Goal: Task Accomplishment & Management: Complete application form

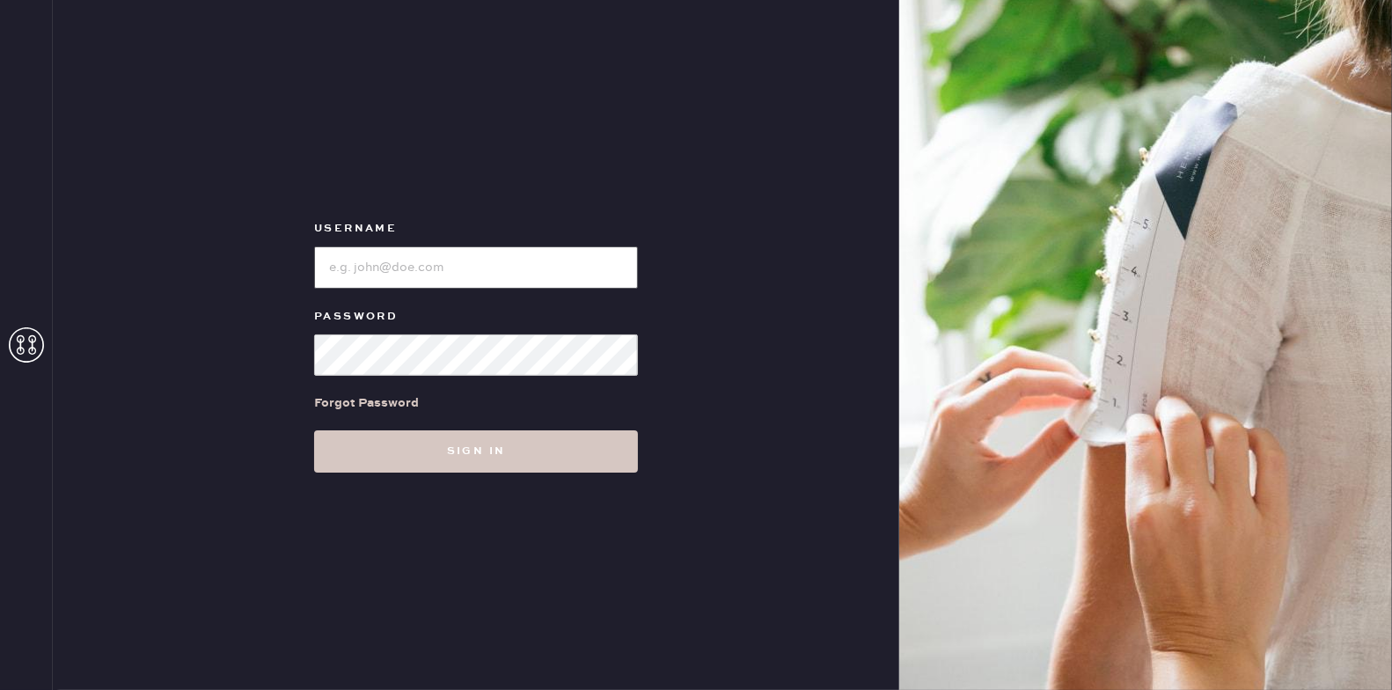
type input "reformationmelrose"
click at [483, 474] on div "Username Password Forgot Password Sign in" at bounding box center [476, 345] width 847 height 690
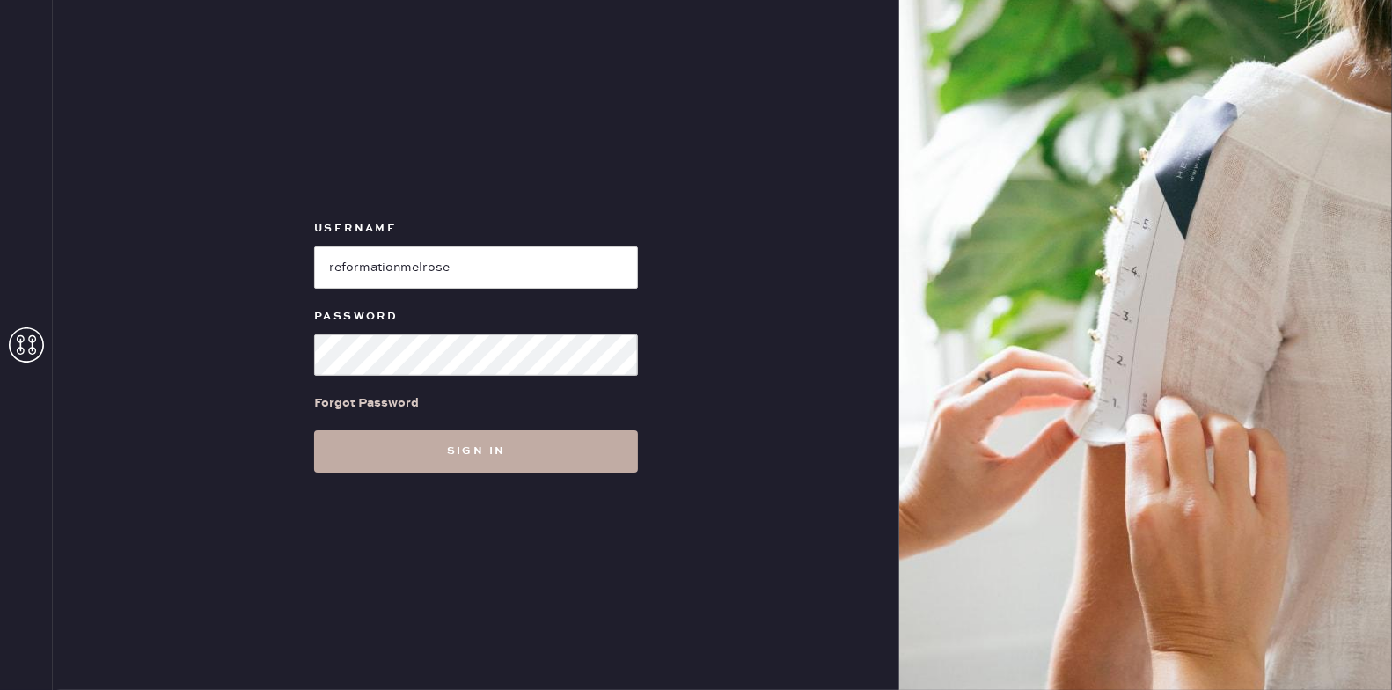
click at [480, 460] on button "Sign in" at bounding box center [476, 451] width 324 height 42
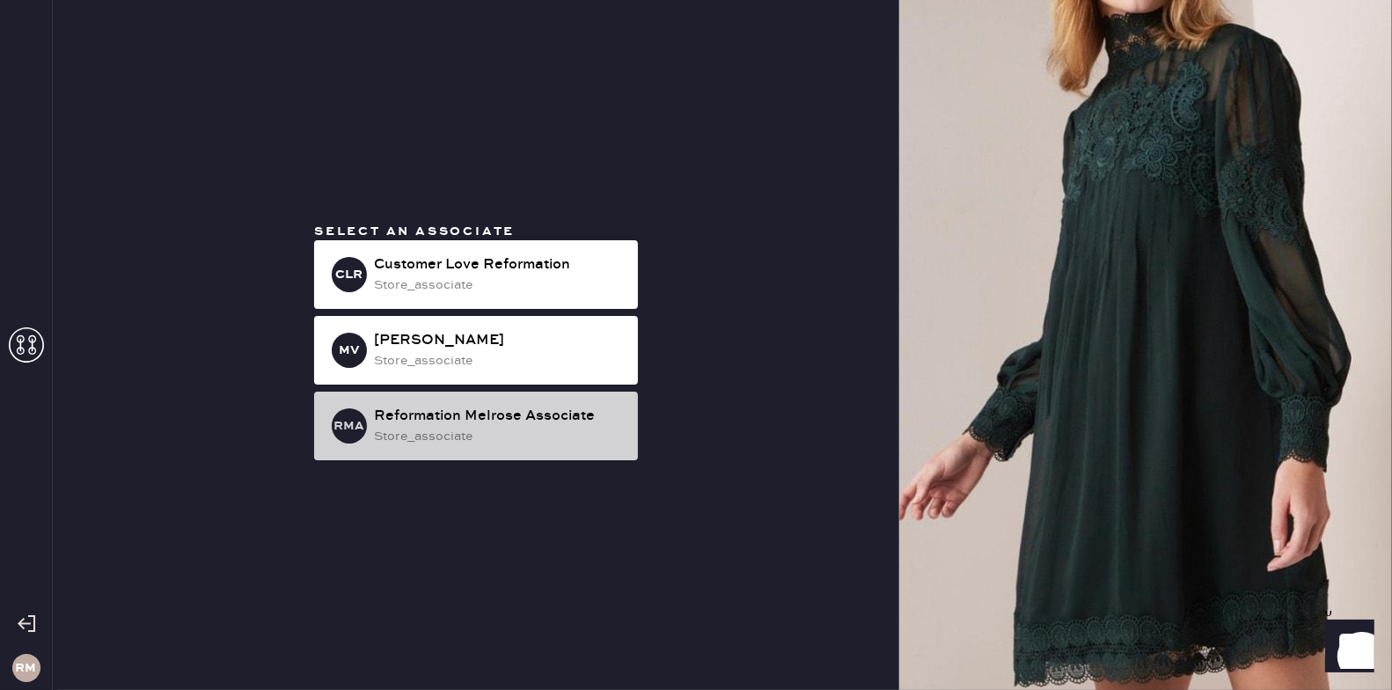
click at [474, 443] on div "store_associate" at bounding box center [499, 436] width 250 height 19
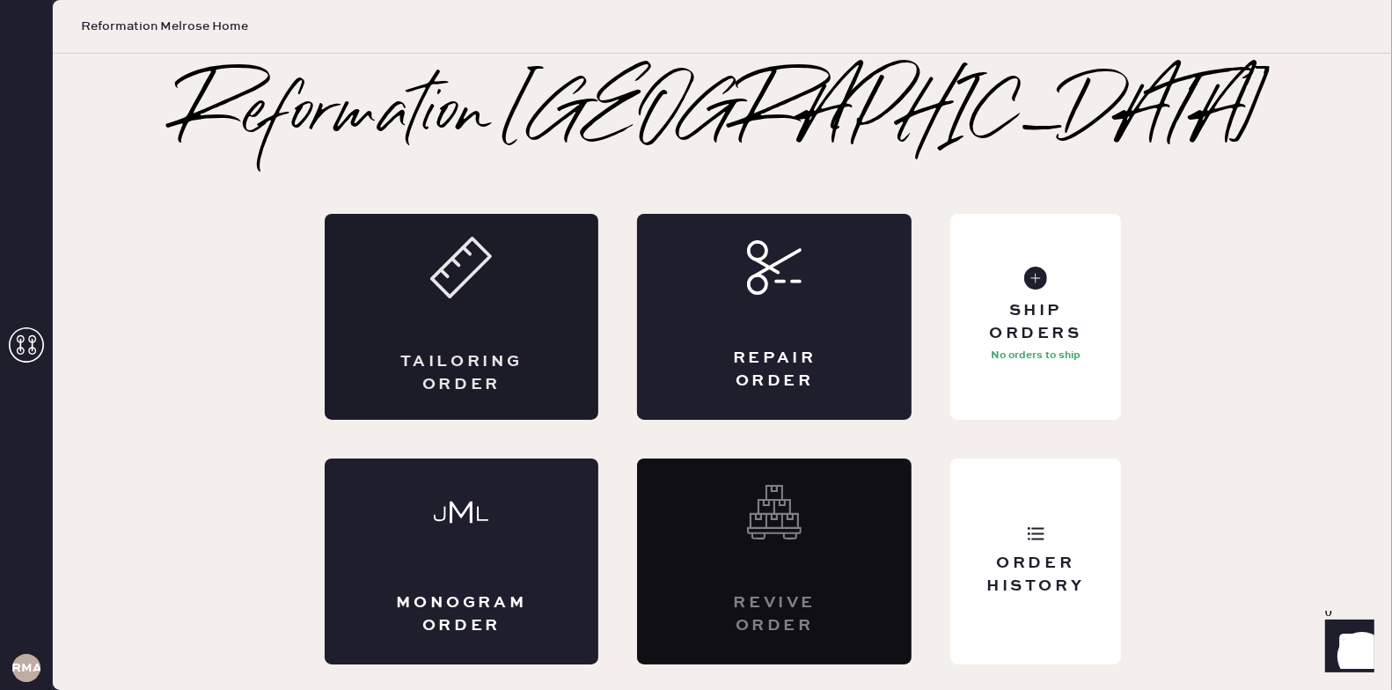
click at [489, 317] on div "Tailoring Order" at bounding box center [462, 317] width 275 height 206
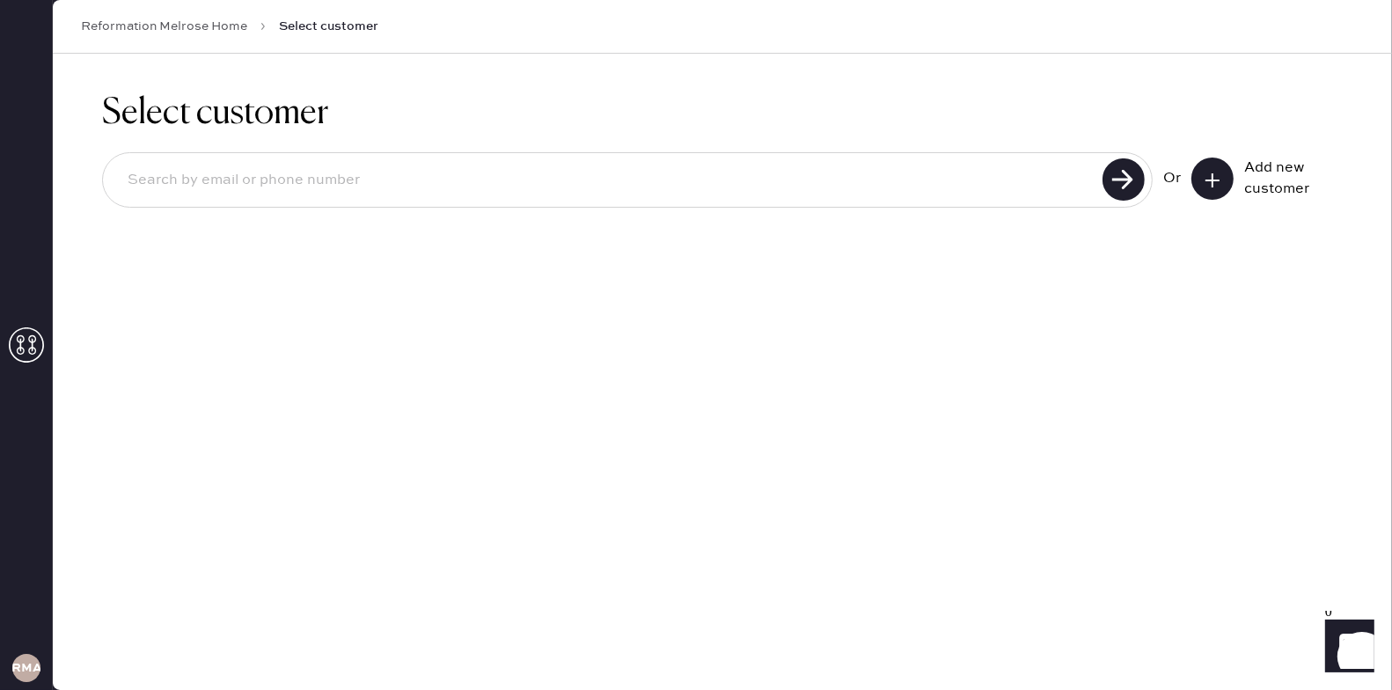
click at [344, 184] on input at bounding box center [606, 180] width 984 height 40
type input "[EMAIL_ADDRESS][DOMAIN_NAME]"
click at [1201, 180] on button at bounding box center [1213, 179] width 42 height 42
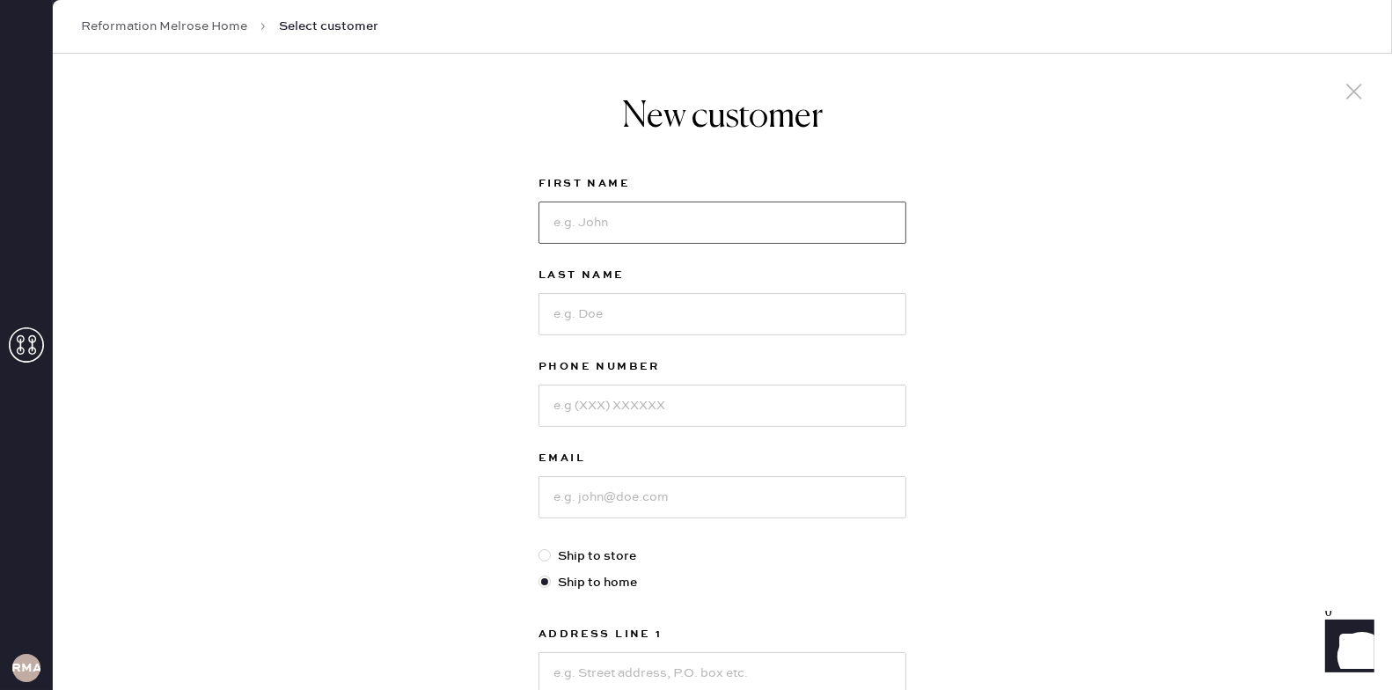
drag, startPoint x: 674, startPoint y: 223, endPoint x: 674, endPoint y: 211, distance: 11.4
click at [674, 223] on input at bounding box center [723, 223] width 368 height 42
type input "[PERSON_NAME] Maple"
type input "[PERSON_NAME]"
type input "[PHONE_NUMBER]"
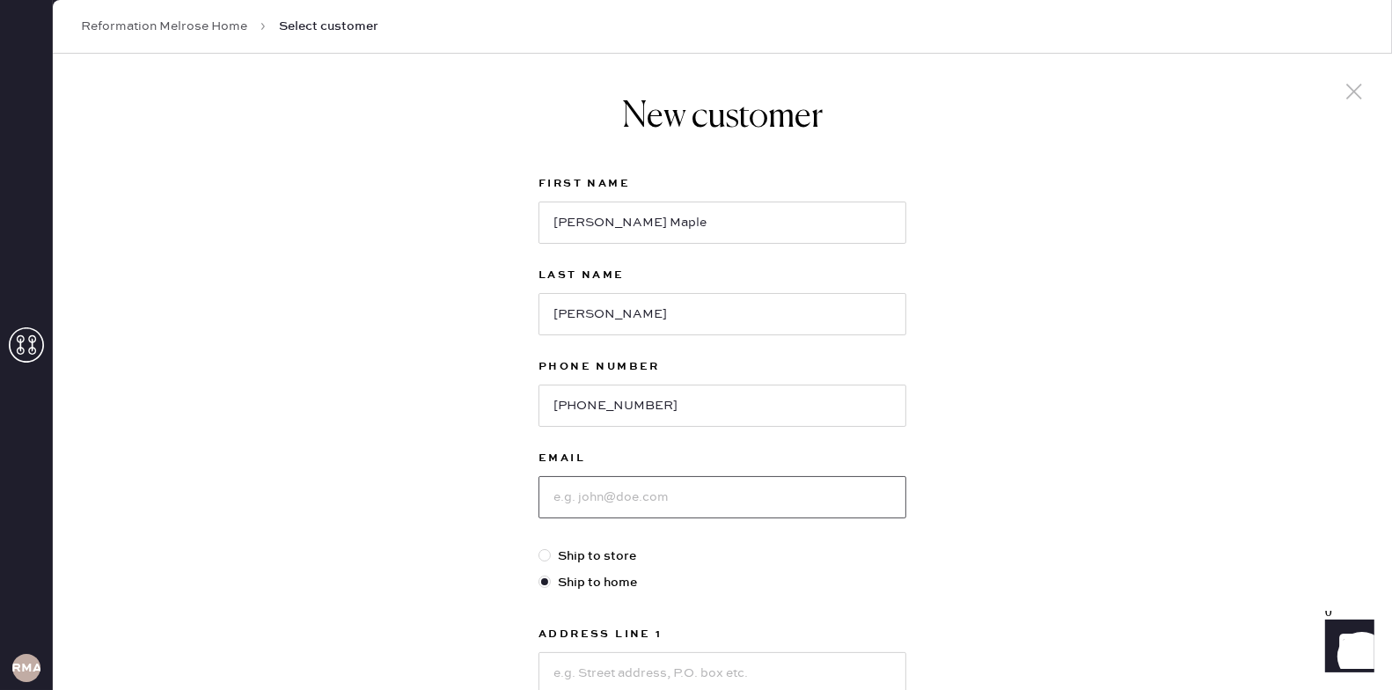
click at [665, 488] on input at bounding box center [723, 497] width 368 height 42
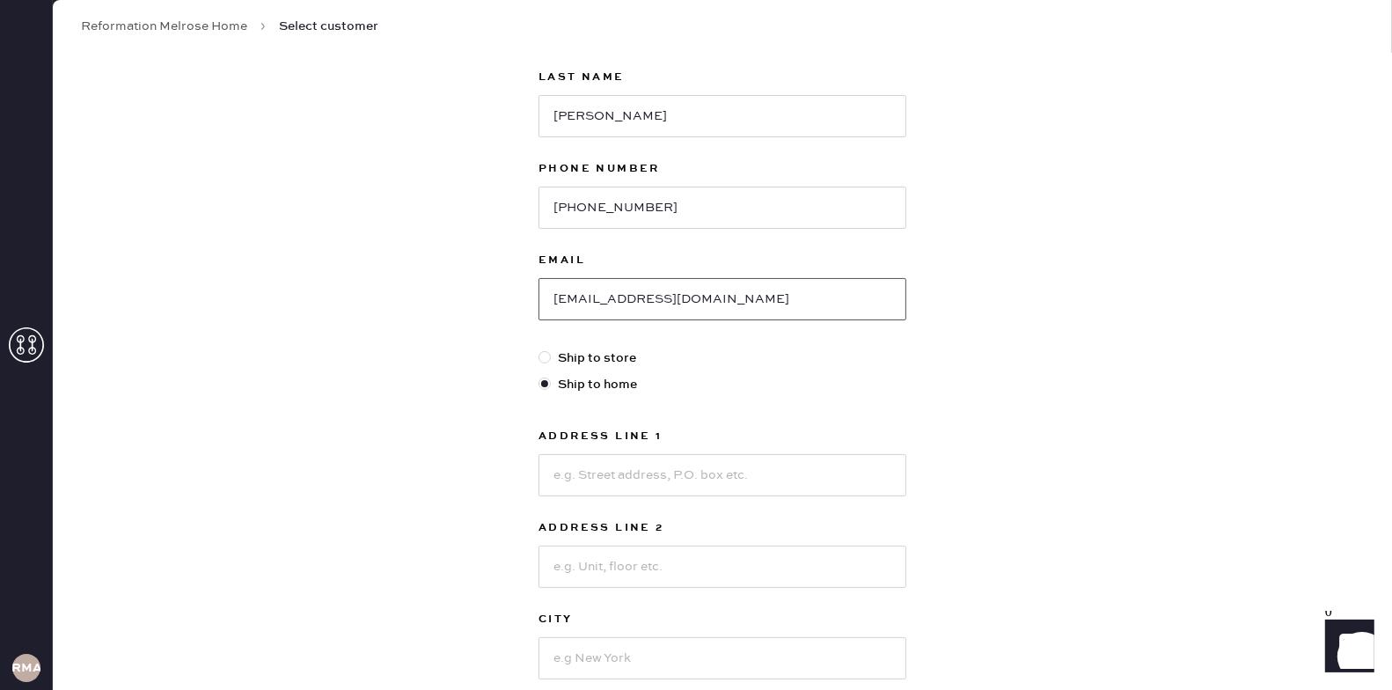
scroll to position [202, 0]
type input "[EMAIL_ADDRESS][DOMAIN_NAME]"
click at [648, 480] on input at bounding box center [723, 471] width 368 height 42
type input "[STREET_ADDRESS]"
type input "[GEOGRAPHIC_DATA]"
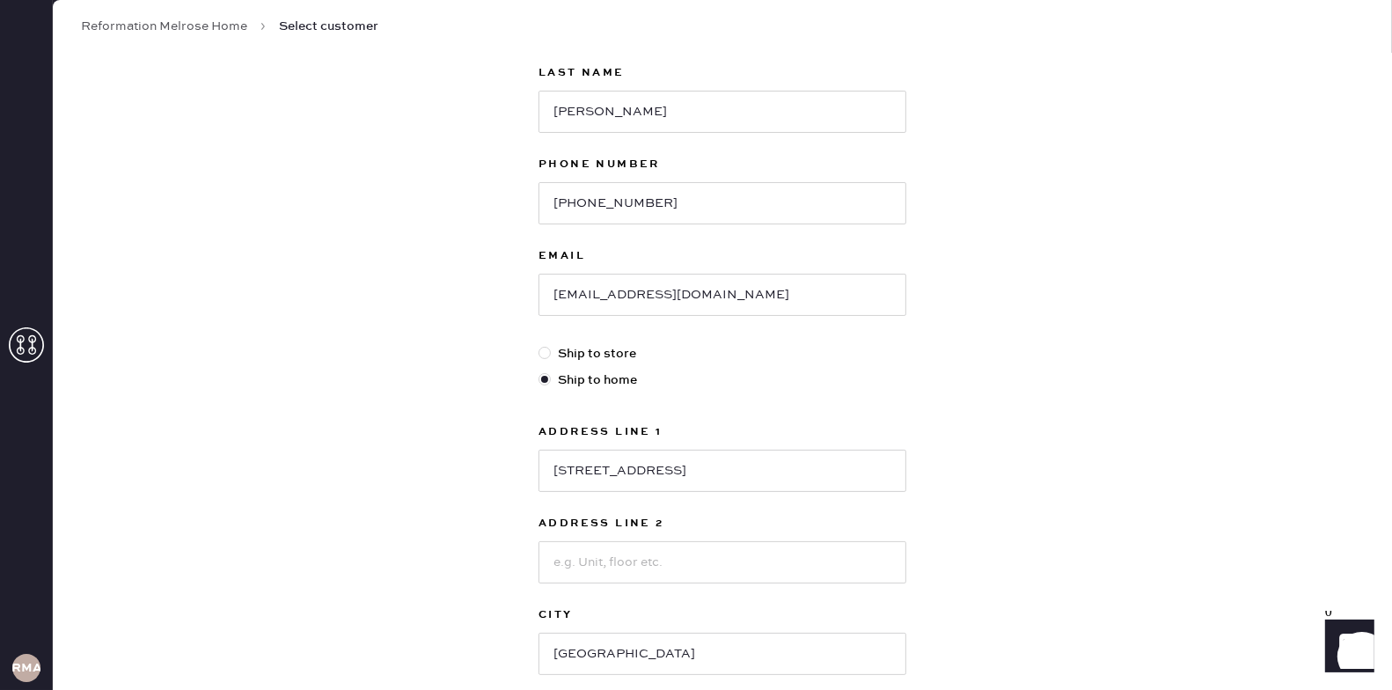
scroll to position [447, 0]
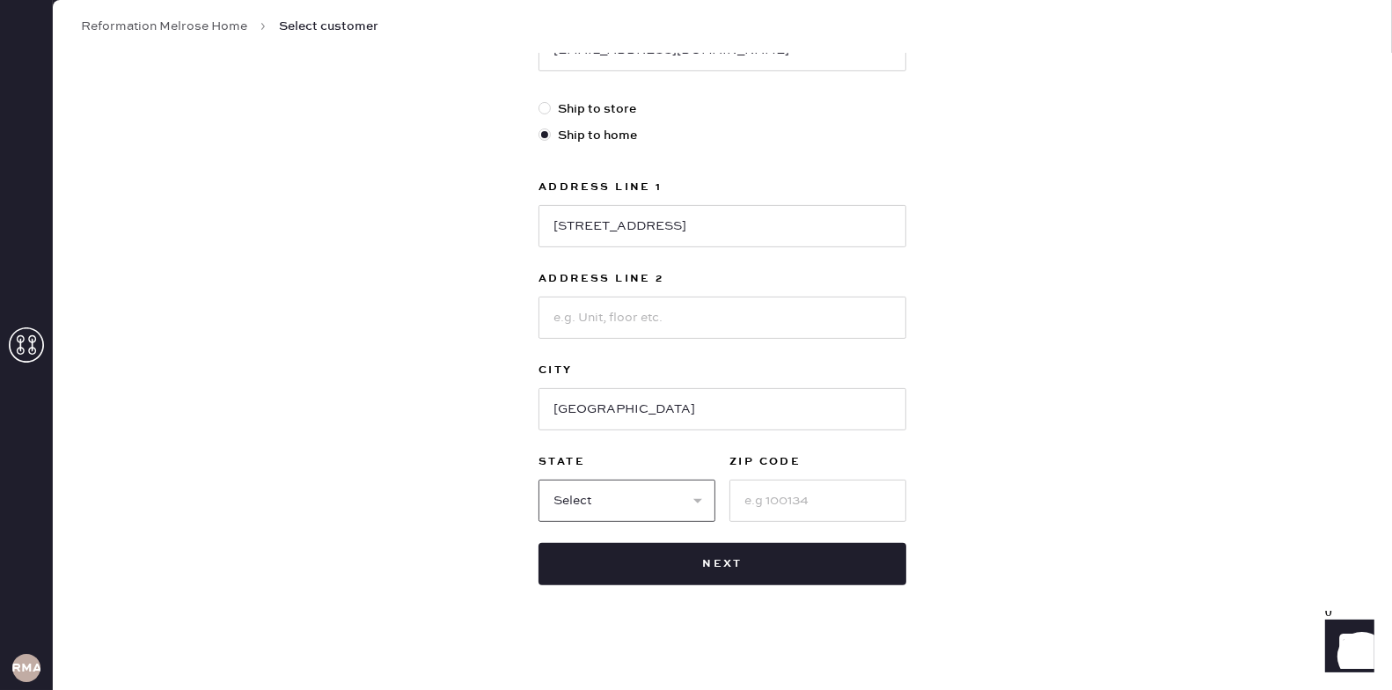
select select "CA"
type input "90019"
click at [669, 534] on div "First Name [PERSON_NAME] Last Name [PERSON_NAME] Phone Number [PHONE_NUMBER] Em…" at bounding box center [723, 155] width 368 height 859
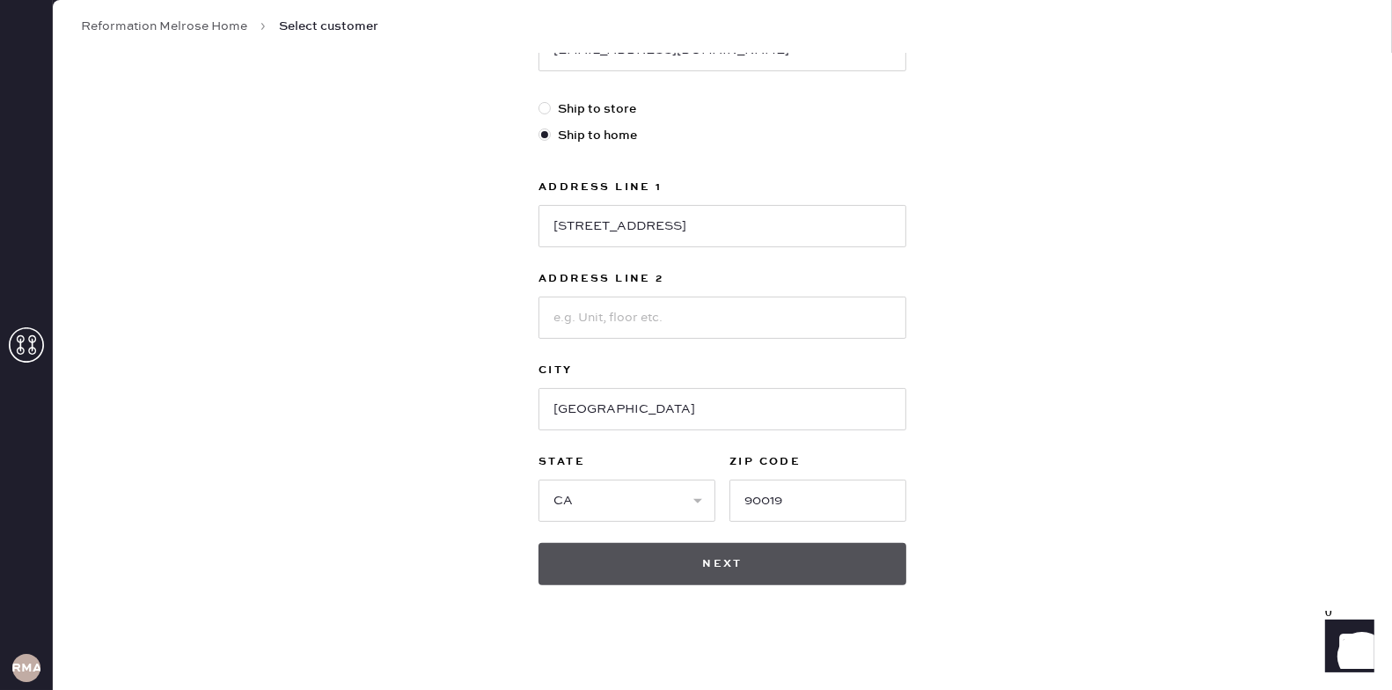
click at [669, 550] on button "Next" at bounding box center [723, 564] width 368 height 42
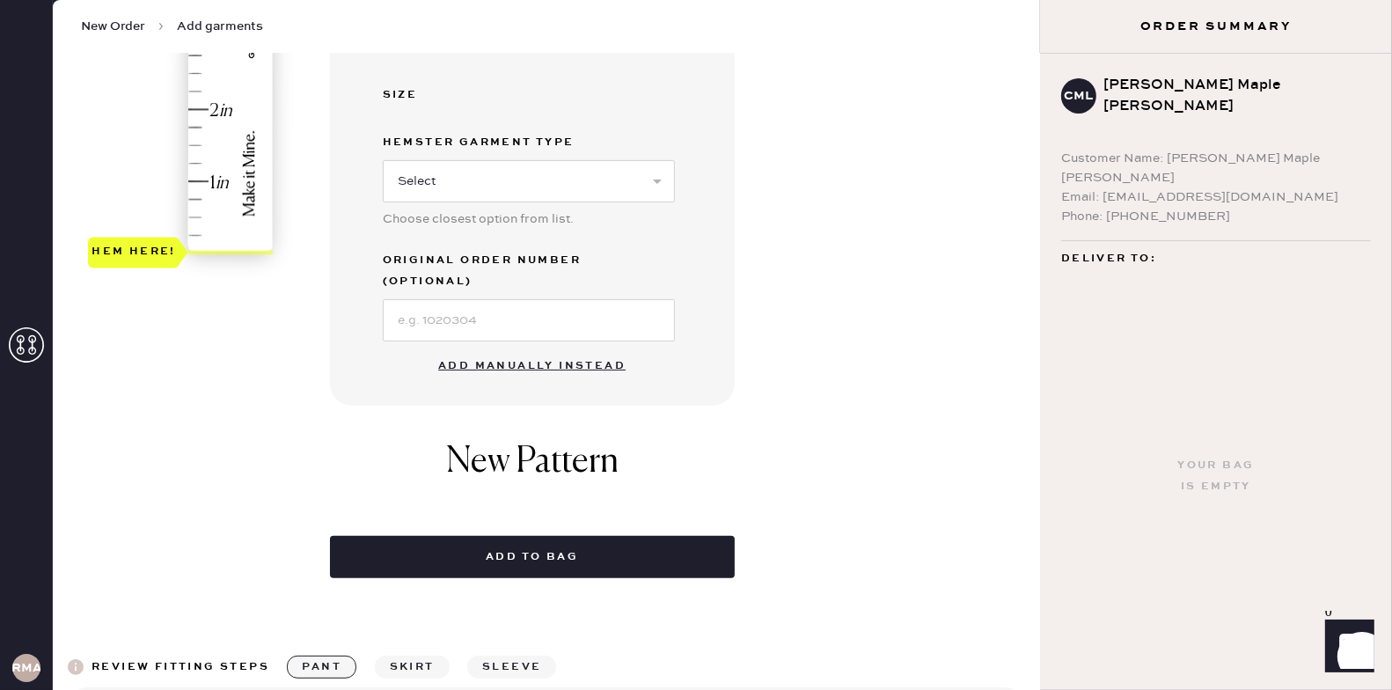
scroll to position [508, 0]
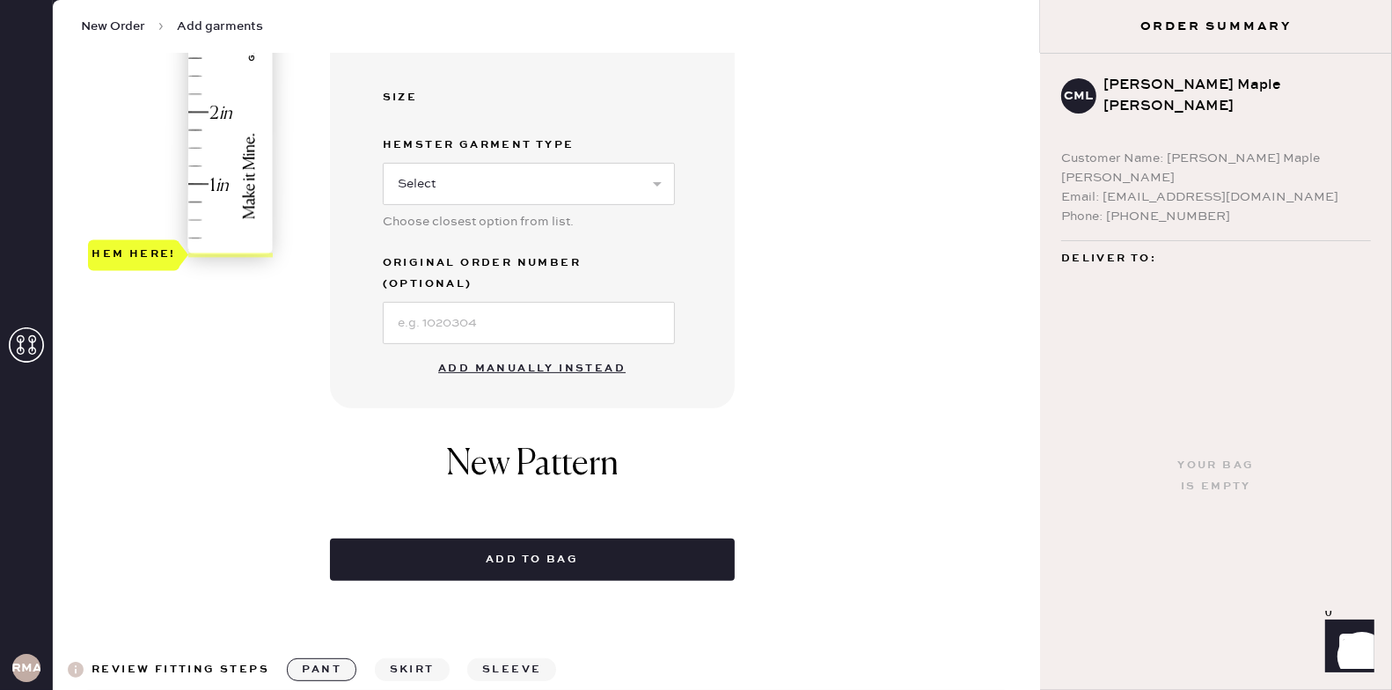
click at [516, 351] on button "Add manually instead" at bounding box center [532, 368] width 209 height 35
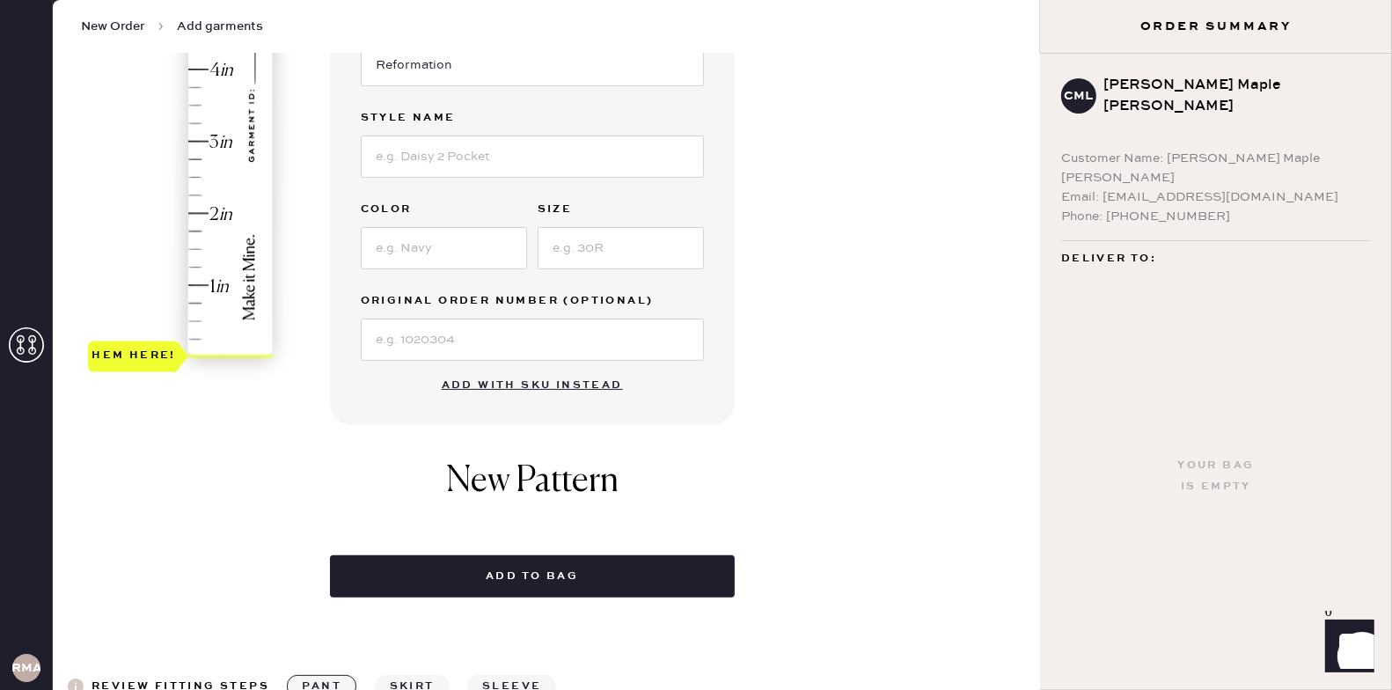
scroll to position [402, 0]
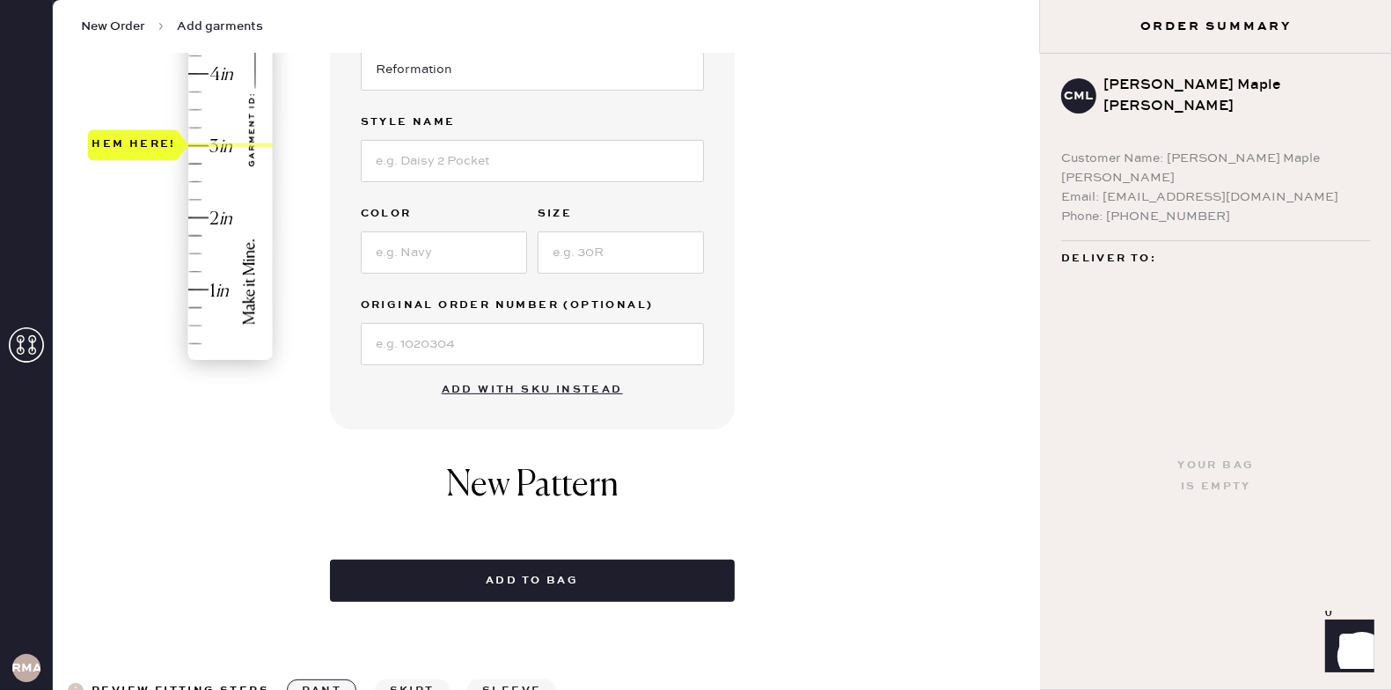
drag, startPoint x: 124, startPoint y: 359, endPoint x: 174, endPoint y: 147, distance: 218.0
click at [174, 147] on div "Hem here!" at bounding box center [134, 144] width 92 height 31
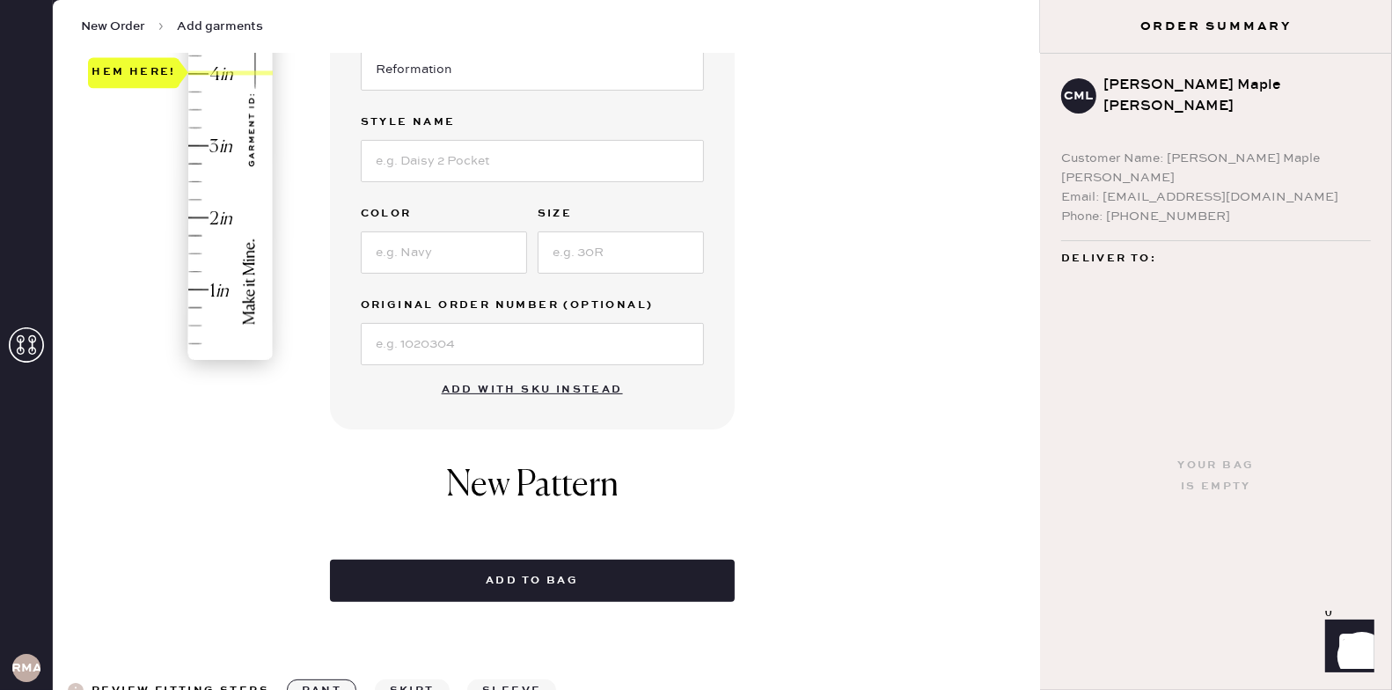
drag, startPoint x: 174, startPoint y: 147, endPoint x: 173, endPoint y: 74, distance: 73.1
click at [173, 74] on div "Hem here!" at bounding box center [134, 73] width 92 height 31
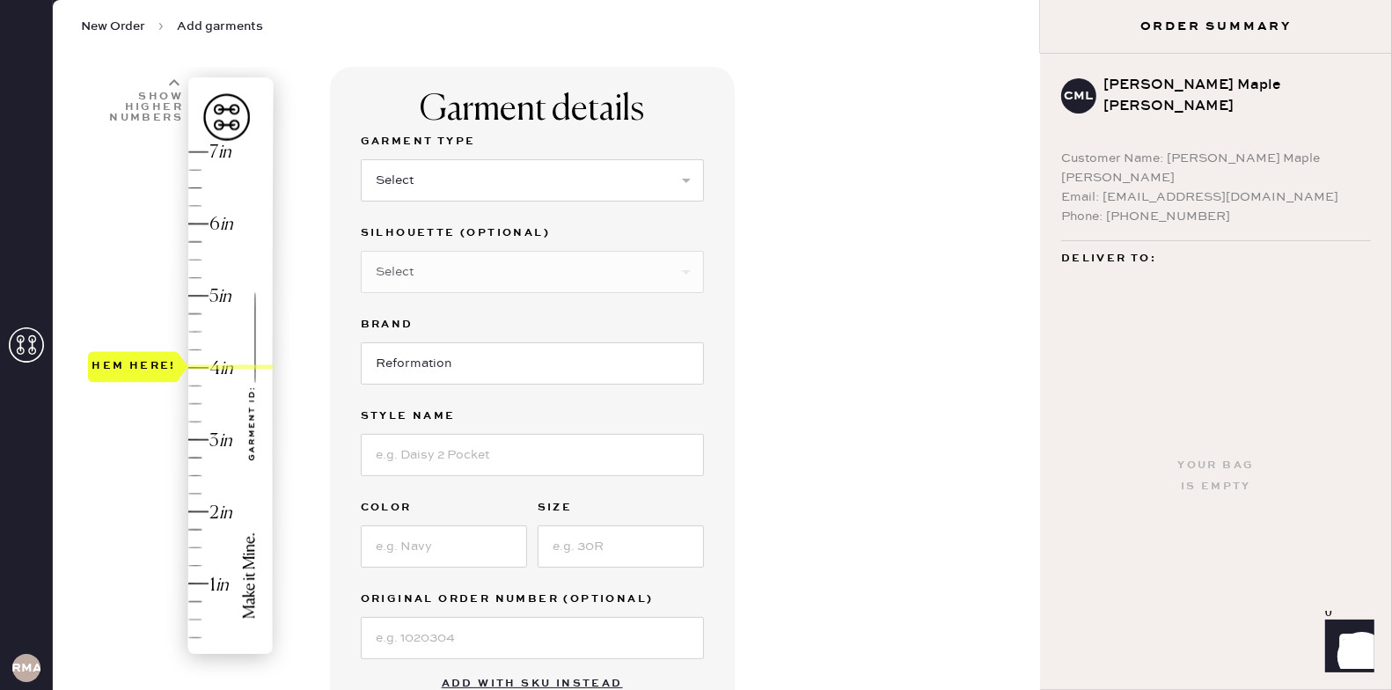
scroll to position [56, 0]
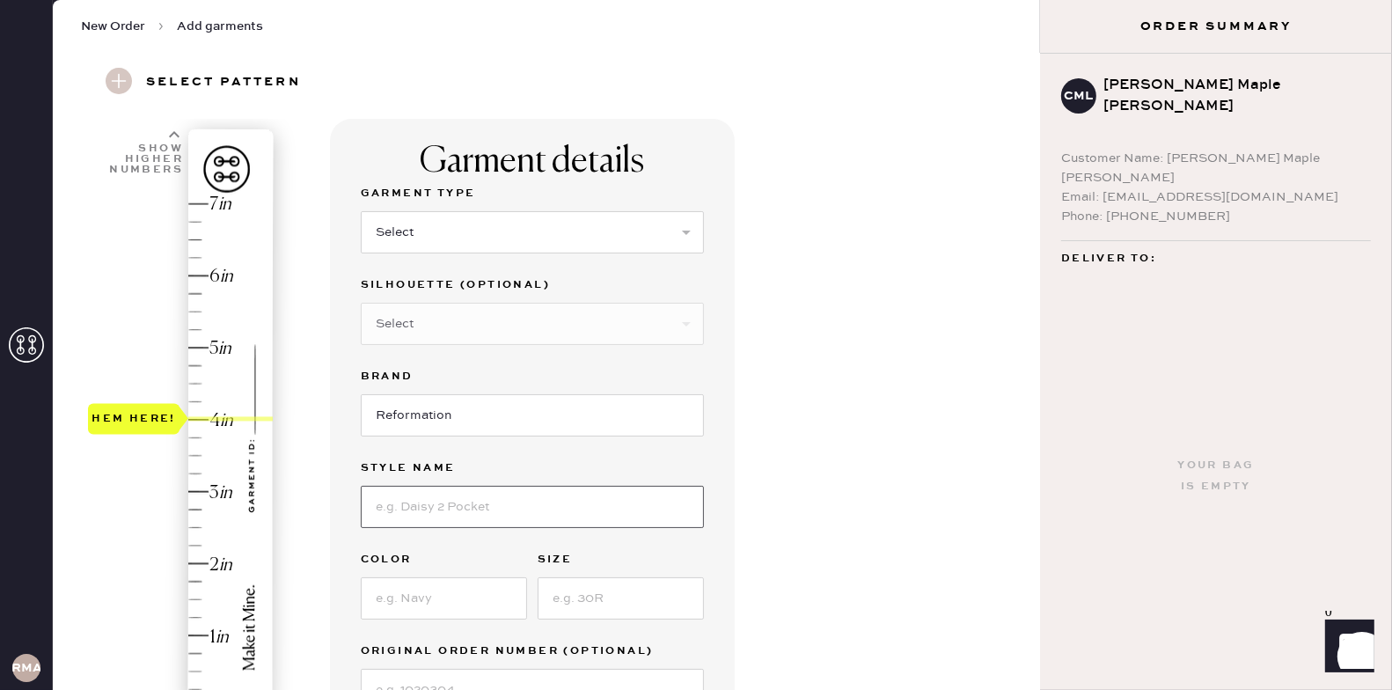
click at [459, 503] on input at bounding box center [532, 507] width 343 height 42
type input "V"
type input "[PERSON_NAME] Dress"
type input "Black Burnout Velvet"
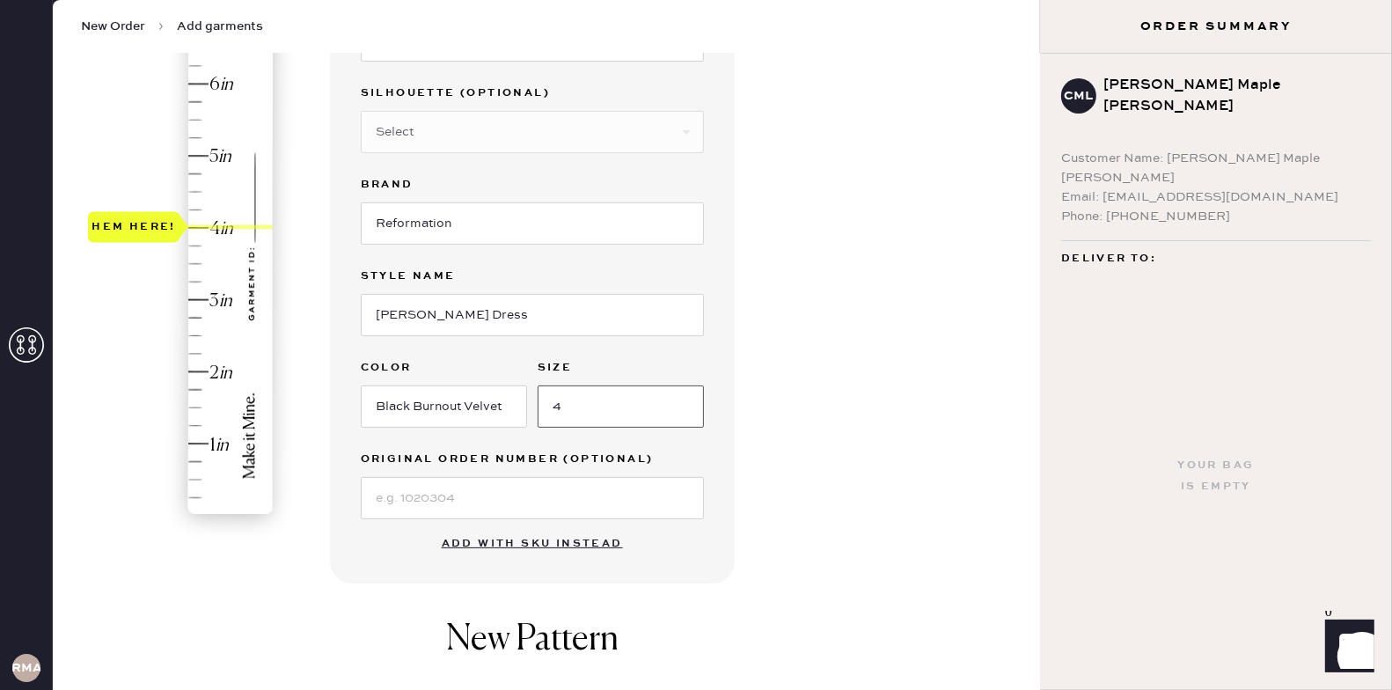
scroll to position [264, 0]
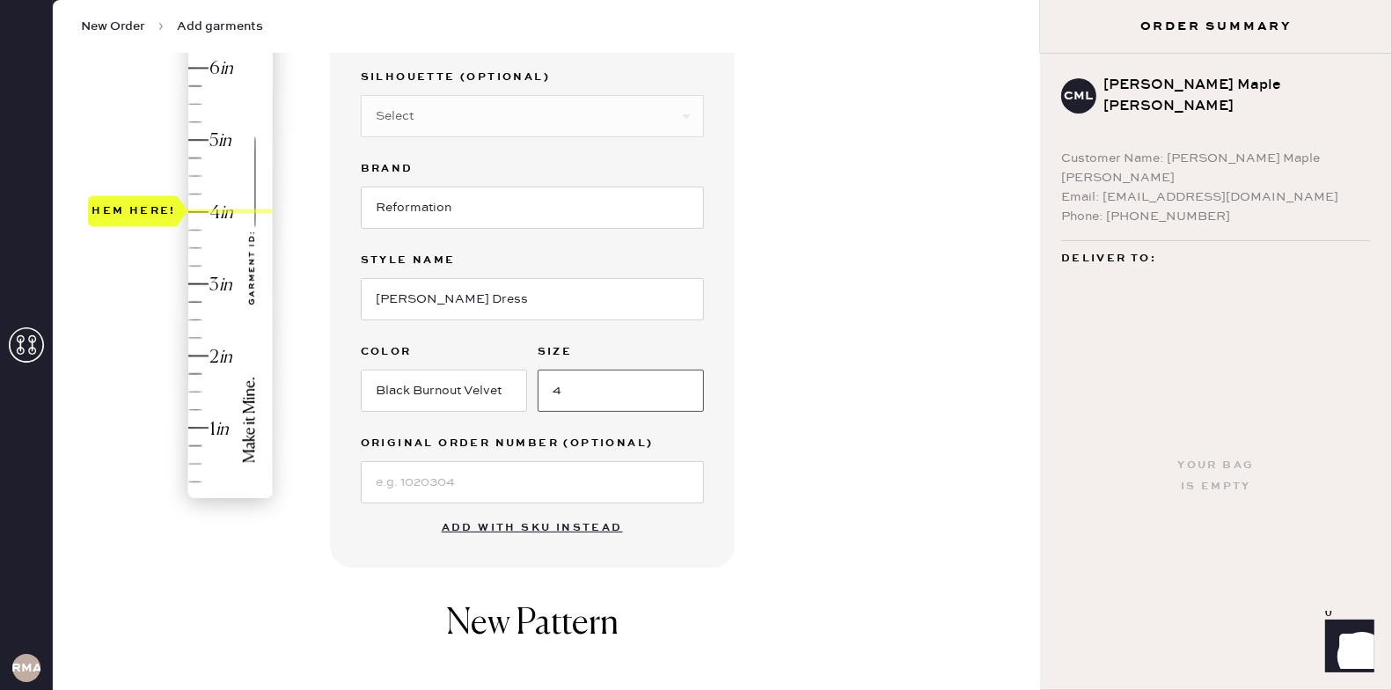
type input "4"
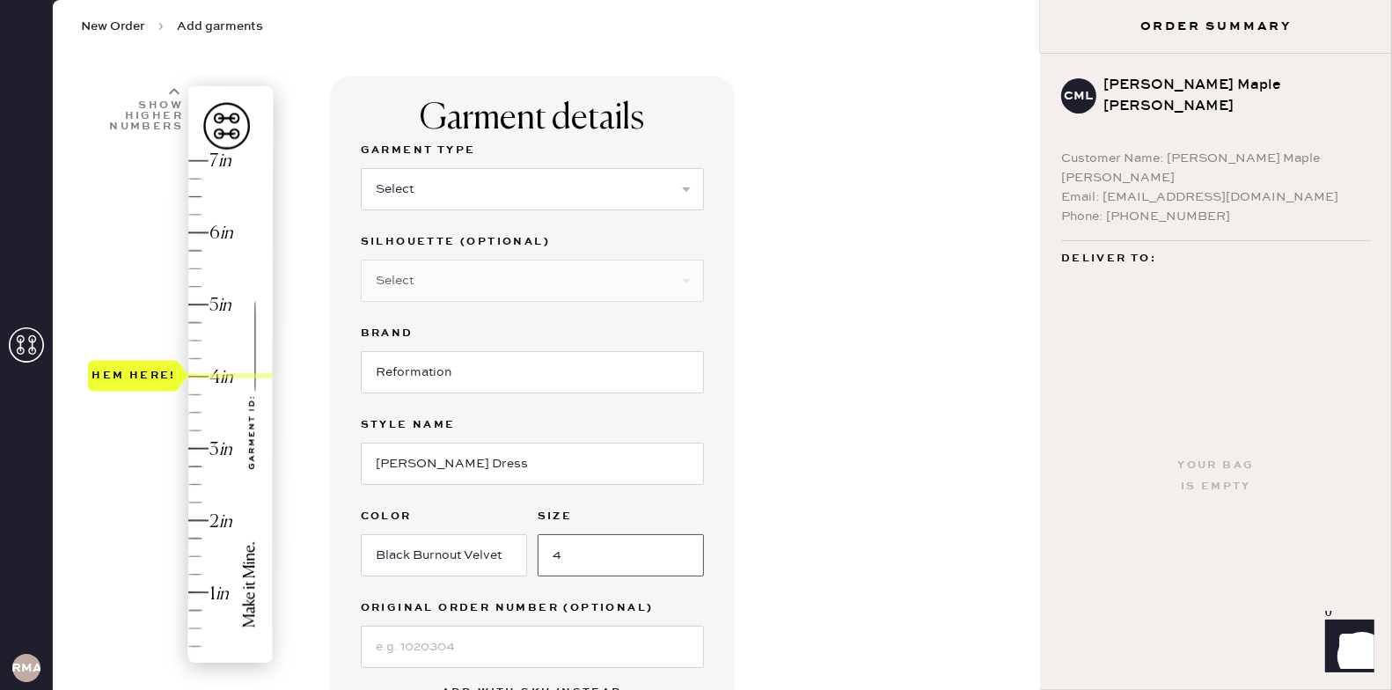
scroll to position [381, 0]
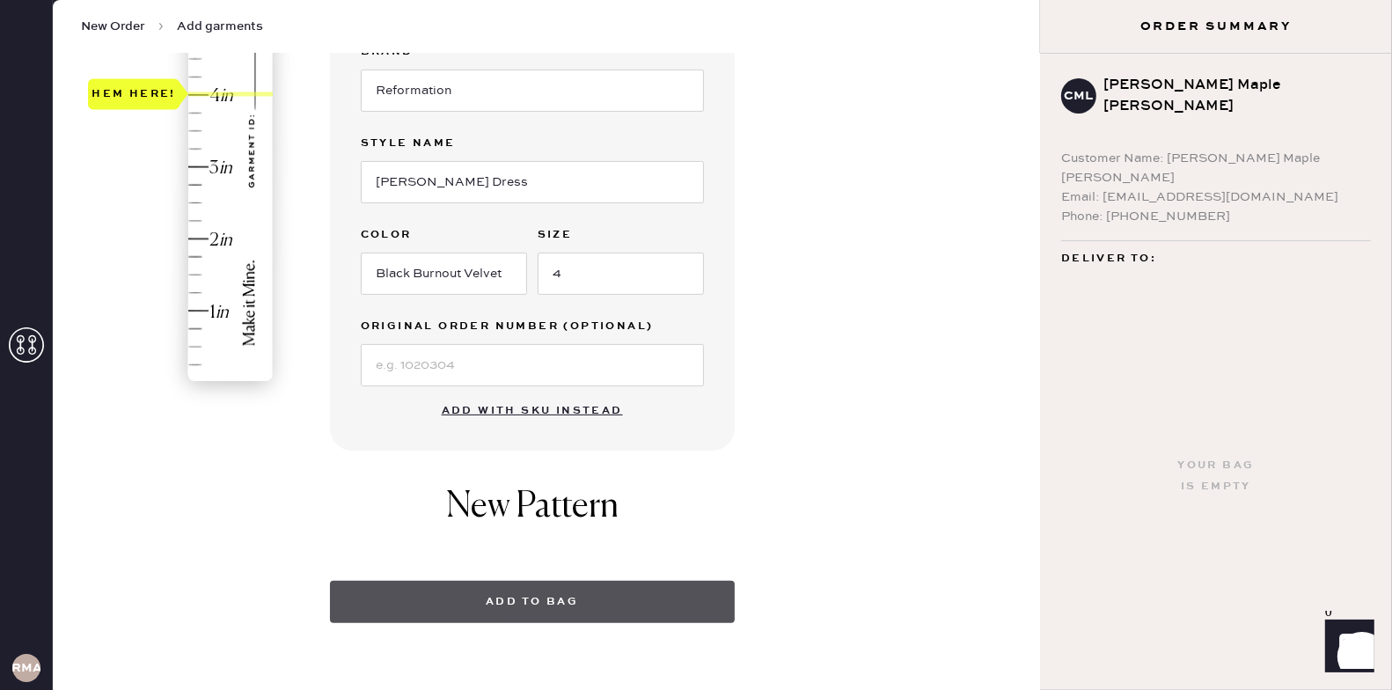
click at [523, 606] on button "Add to bag" at bounding box center [532, 602] width 405 height 42
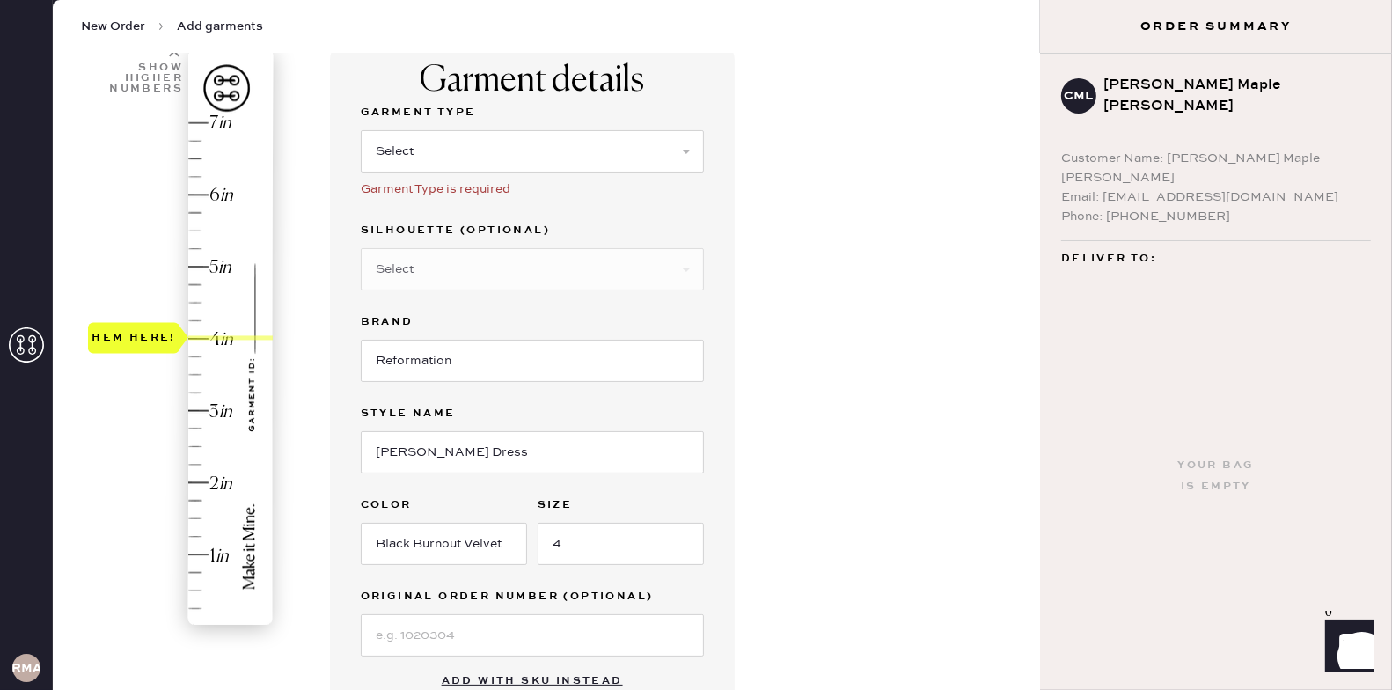
scroll to position [128, 0]
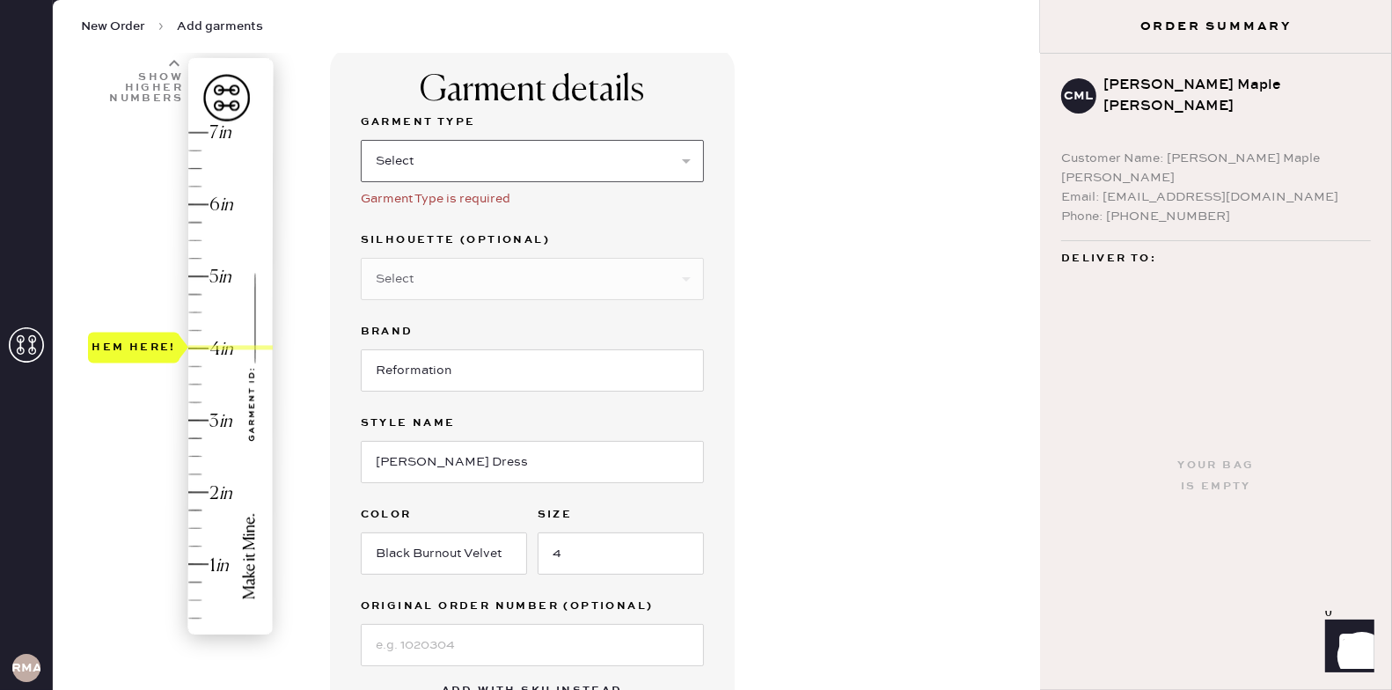
click at [414, 162] on select "Select Basic Skirt Jeans Leggings Pants Shorts Basic Sleeved Dress Basic Sleeve…" at bounding box center [532, 161] width 343 height 42
select select "7"
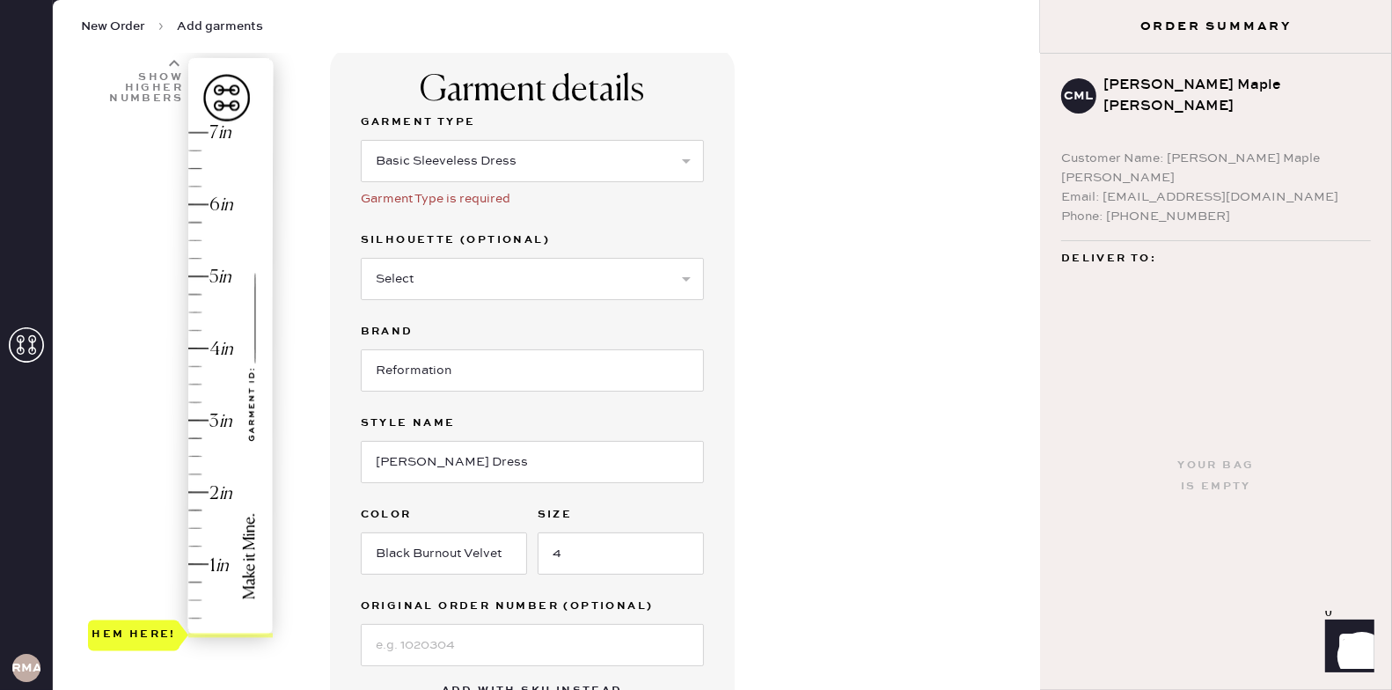
click at [151, 618] on div "Hem here!" at bounding box center [181, 384] width 187 height 519
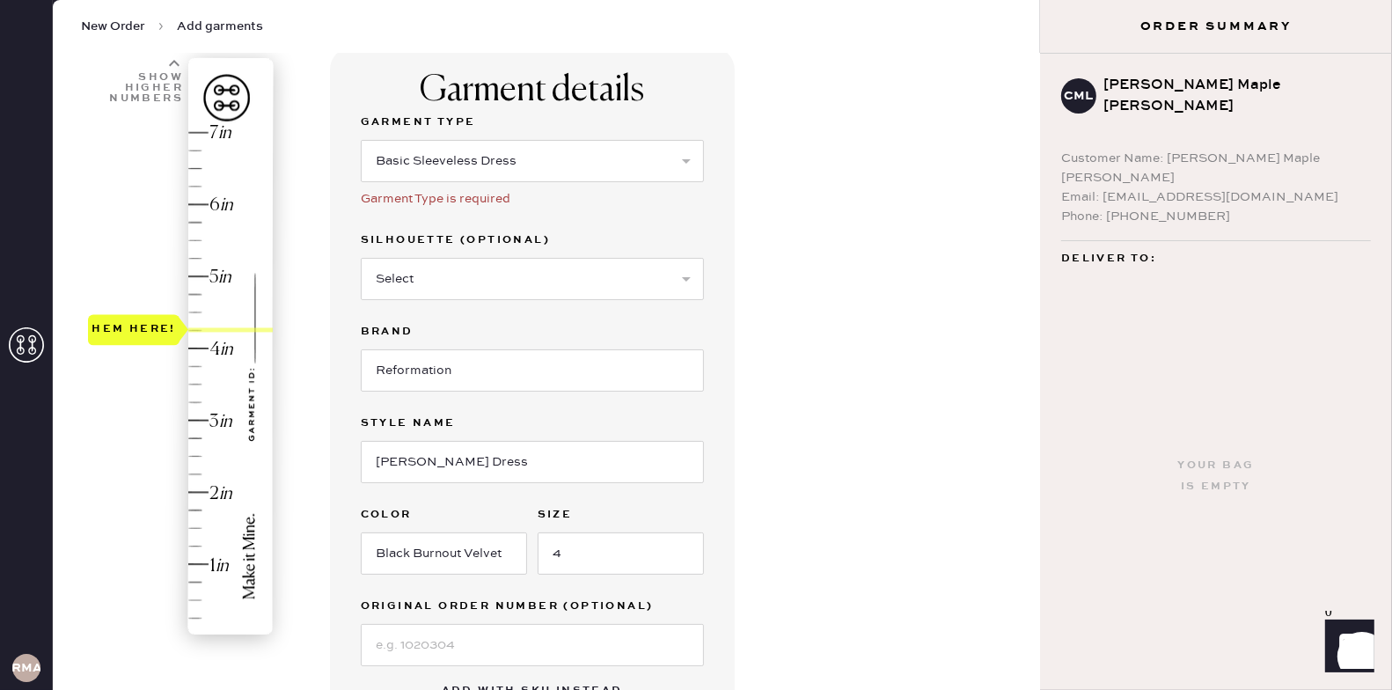
drag, startPoint x: 151, startPoint y: 618, endPoint x: 172, endPoint y: 342, distance: 276.2
click at [172, 343] on div "Hem here!" at bounding box center [134, 329] width 92 height 31
type input "4"
drag, startPoint x: 158, startPoint y: 324, endPoint x: 159, endPoint y: 340, distance: 15.9
click at [159, 341] on div "Hem here!" at bounding box center [134, 347] width 84 height 21
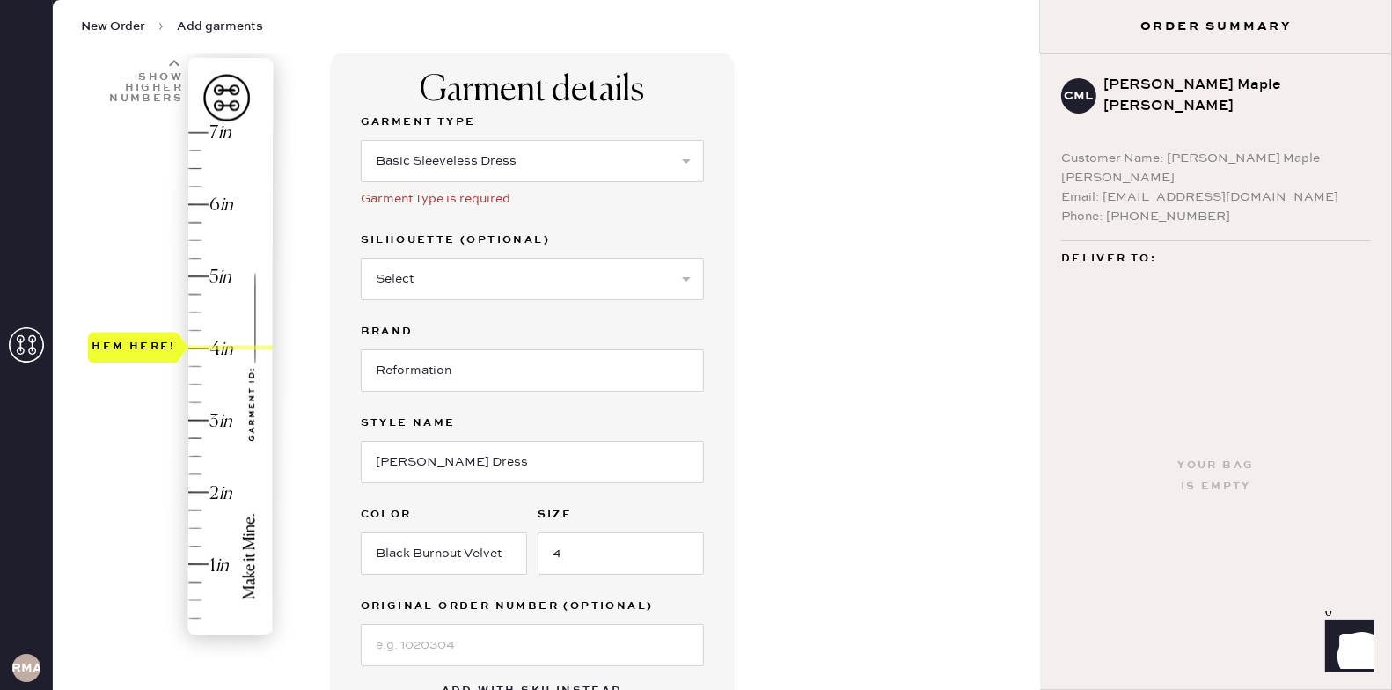
click at [870, 373] on div "Garment details Garment Type Select Basic Skirt Jeans Leggings Pants Shorts Bas…" at bounding box center [678, 561] width 697 height 1026
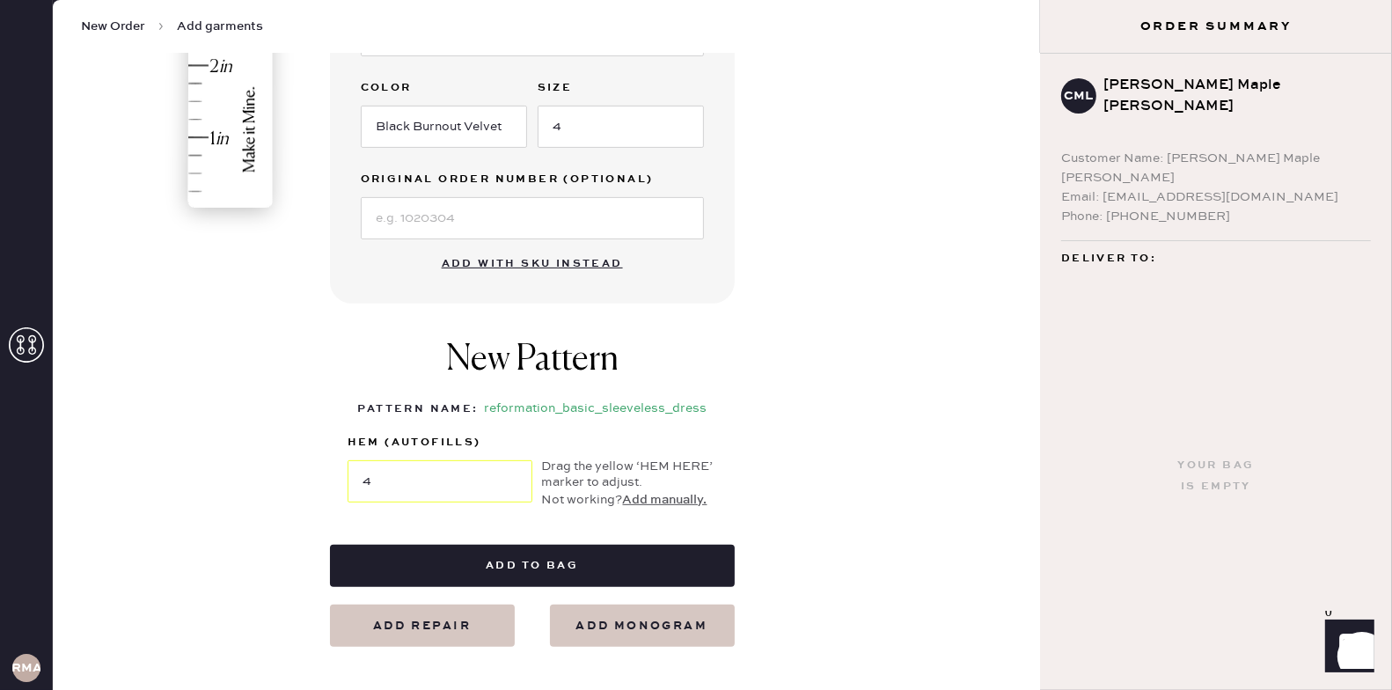
scroll to position [655, 0]
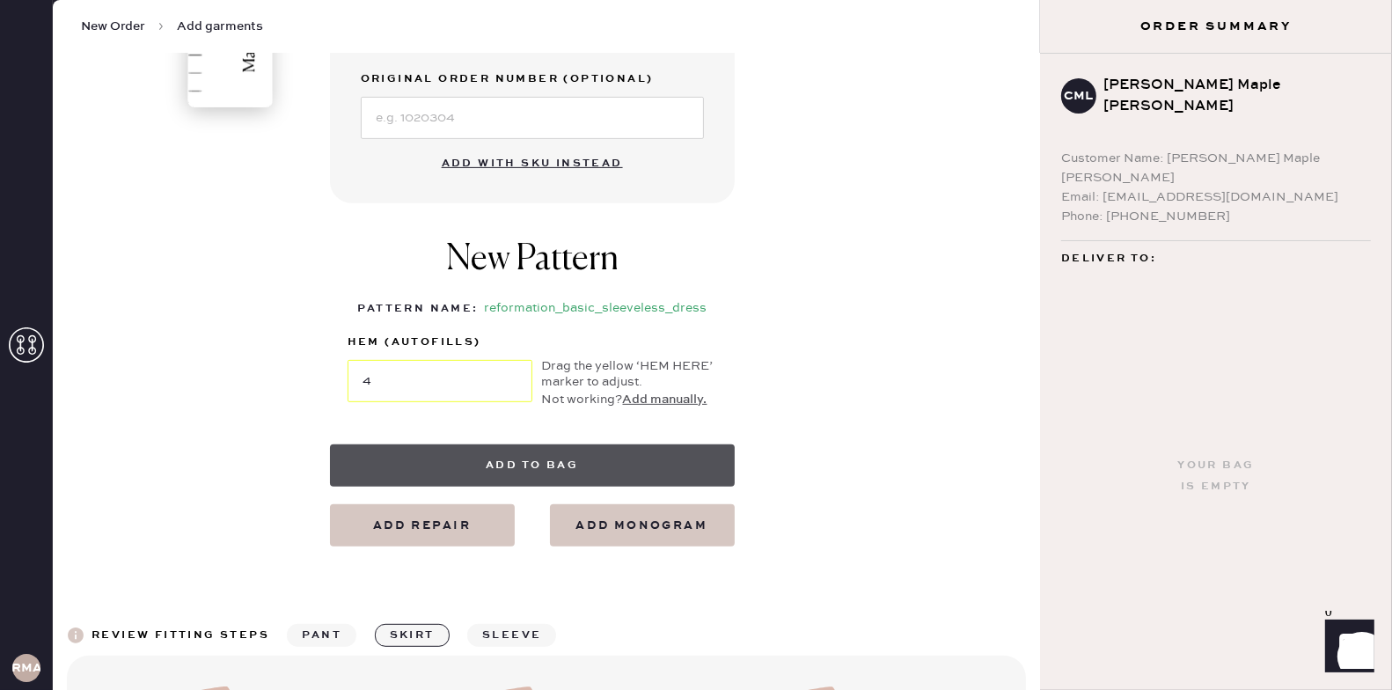
click at [532, 469] on button "Add to bag" at bounding box center [532, 465] width 405 height 42
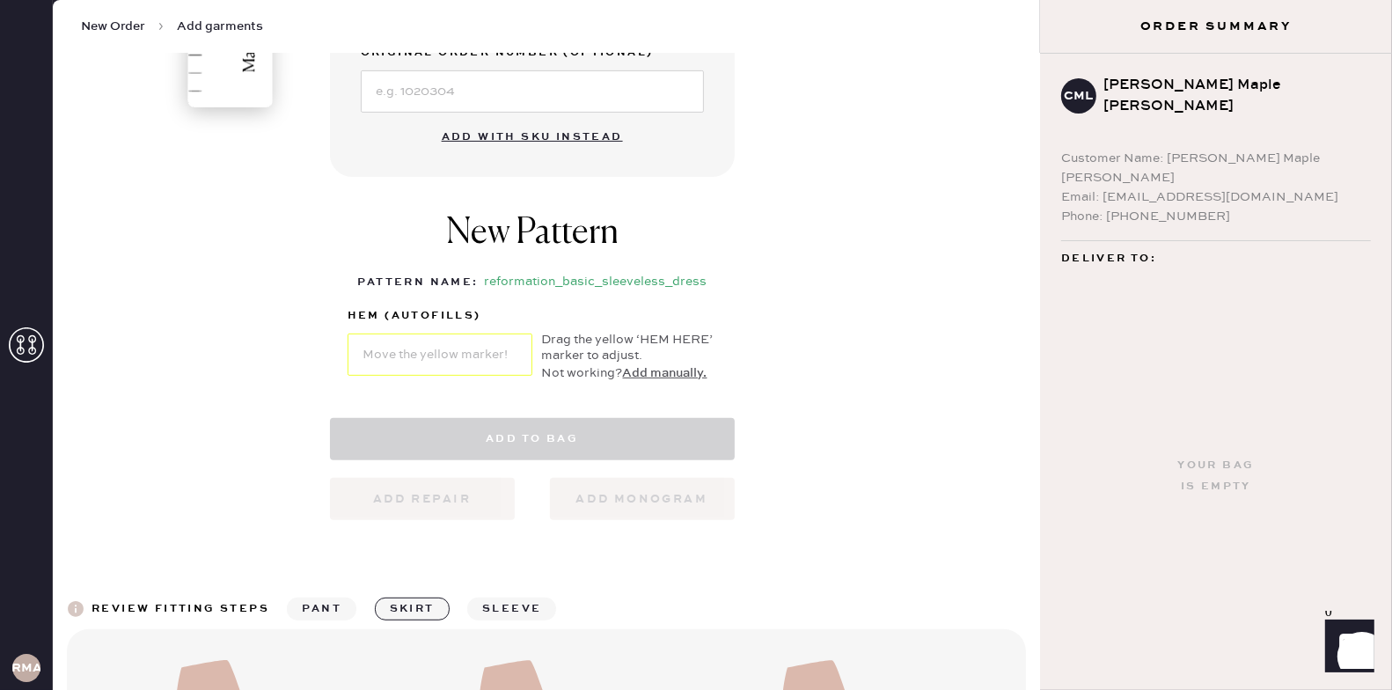
select select "7"
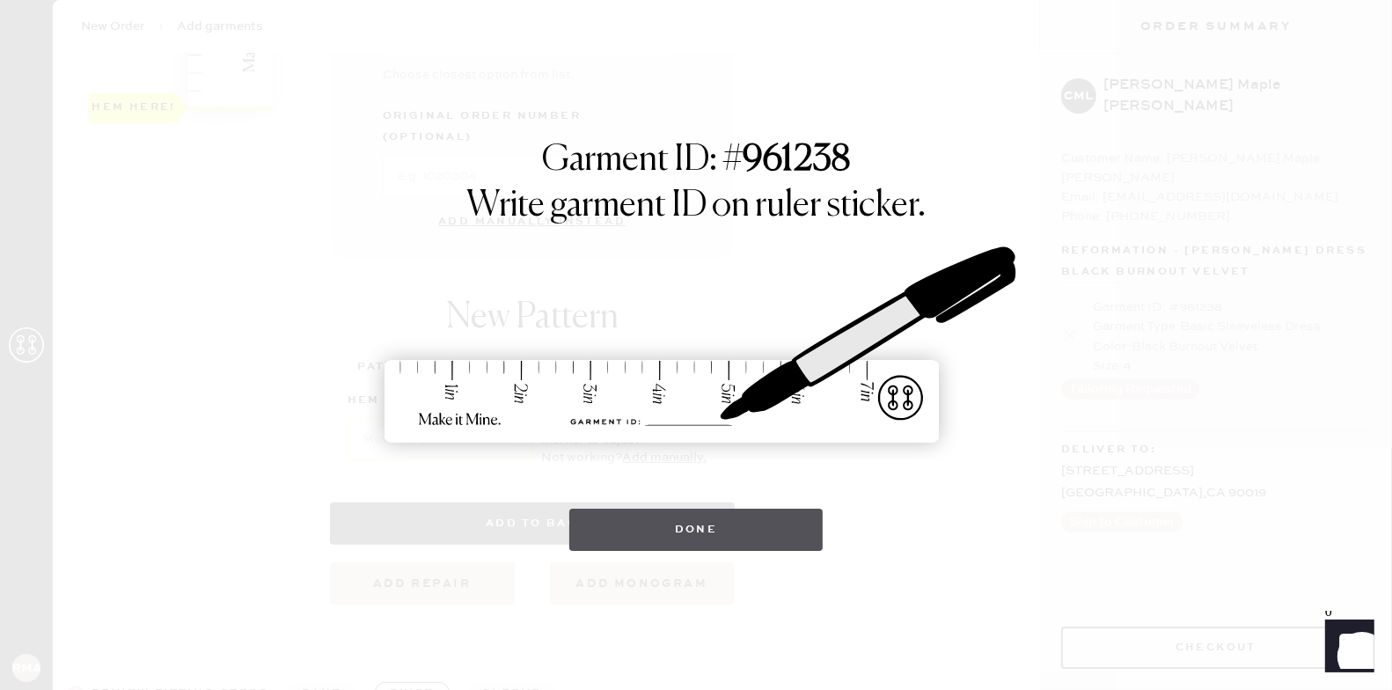
click at [637, 529] on button "Done" at bounding box center [696, 530] width 254 height 42
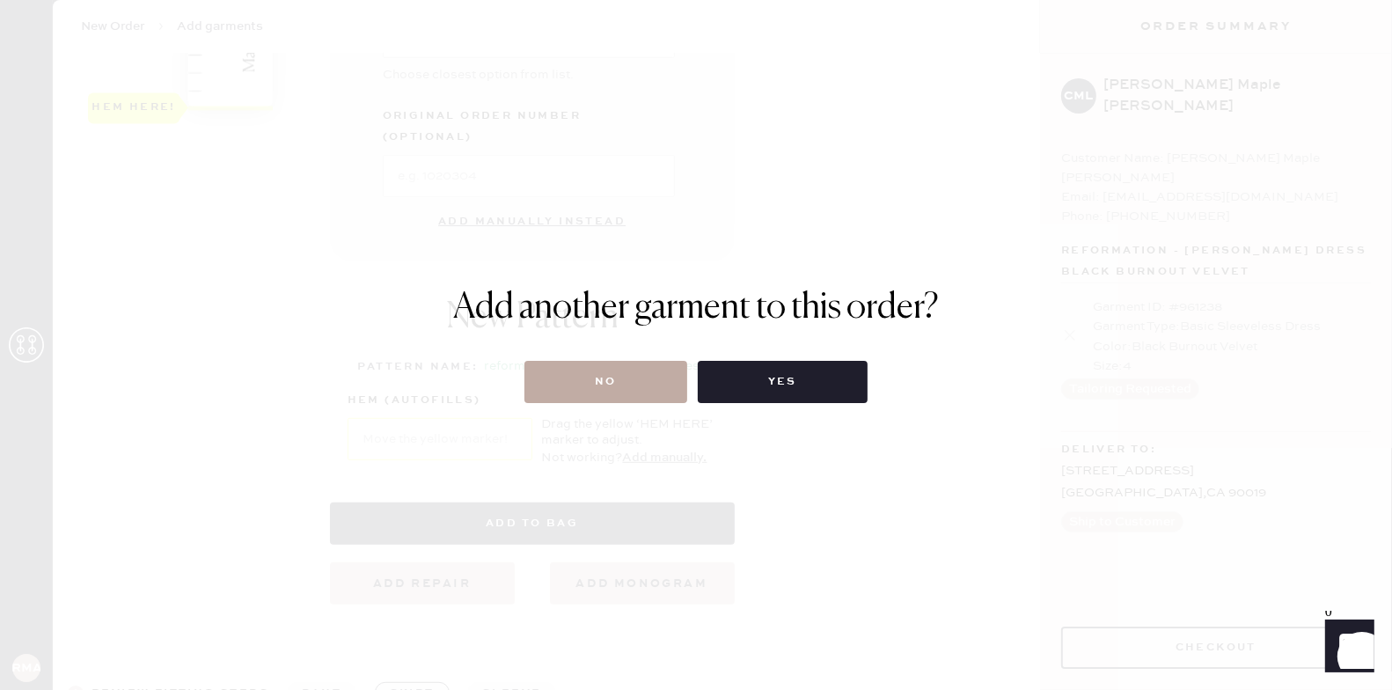
click at [620, 391] on button "No" at bounding box center [606, 382] width 163 height 42
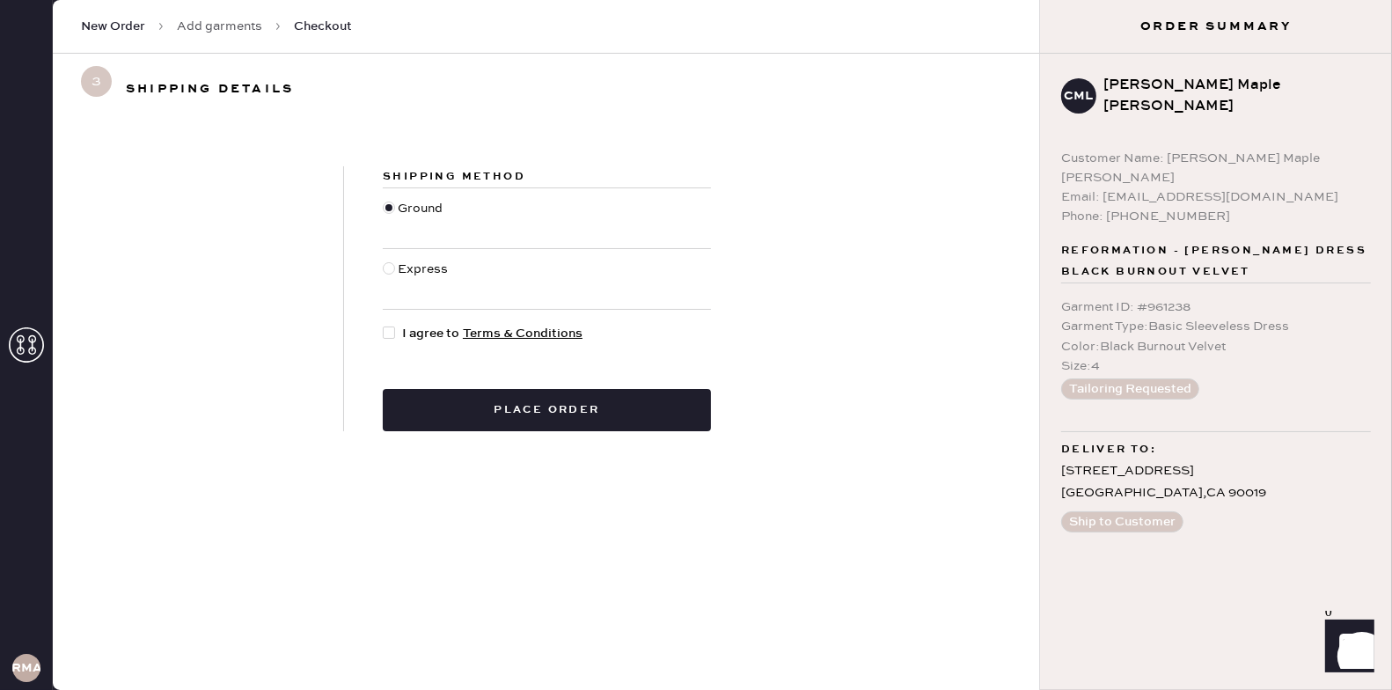
click at [378, 331] on div "Shipping Method Ground Express I agree to Terms & Conditions Place order" at bounding box center [547, 298] width 406 height 265
click at [387, 334] on div at bounding box center [389, 333] width 12 height 12
click at [384, 325] on input "I agree to Terms & Conditions" at bounding box center [383, 324] width 1 height 1
checkbox input "true"
click at [510, 399] on button "Place order" at bounding box center [547, 410] width 328 height 42
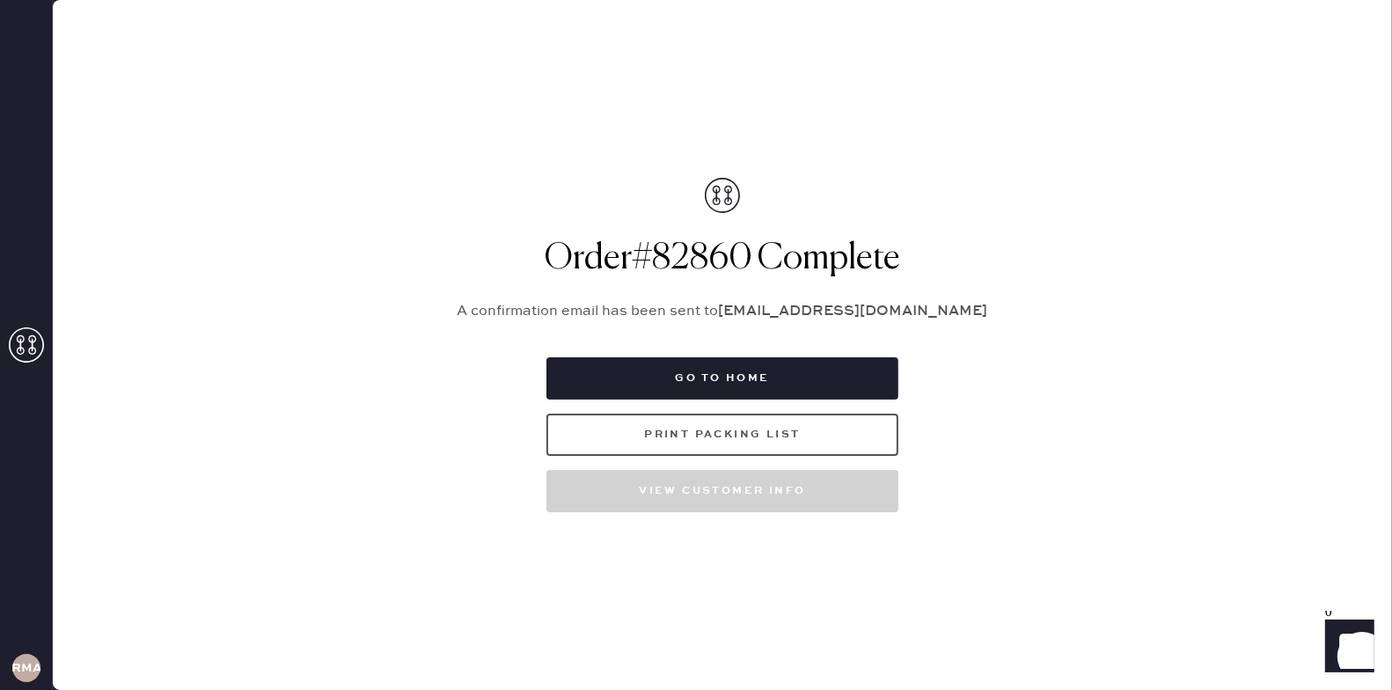
click at [669, 436] on button "Print Packing List" at bounding box center [723, 435] width 352 height 42
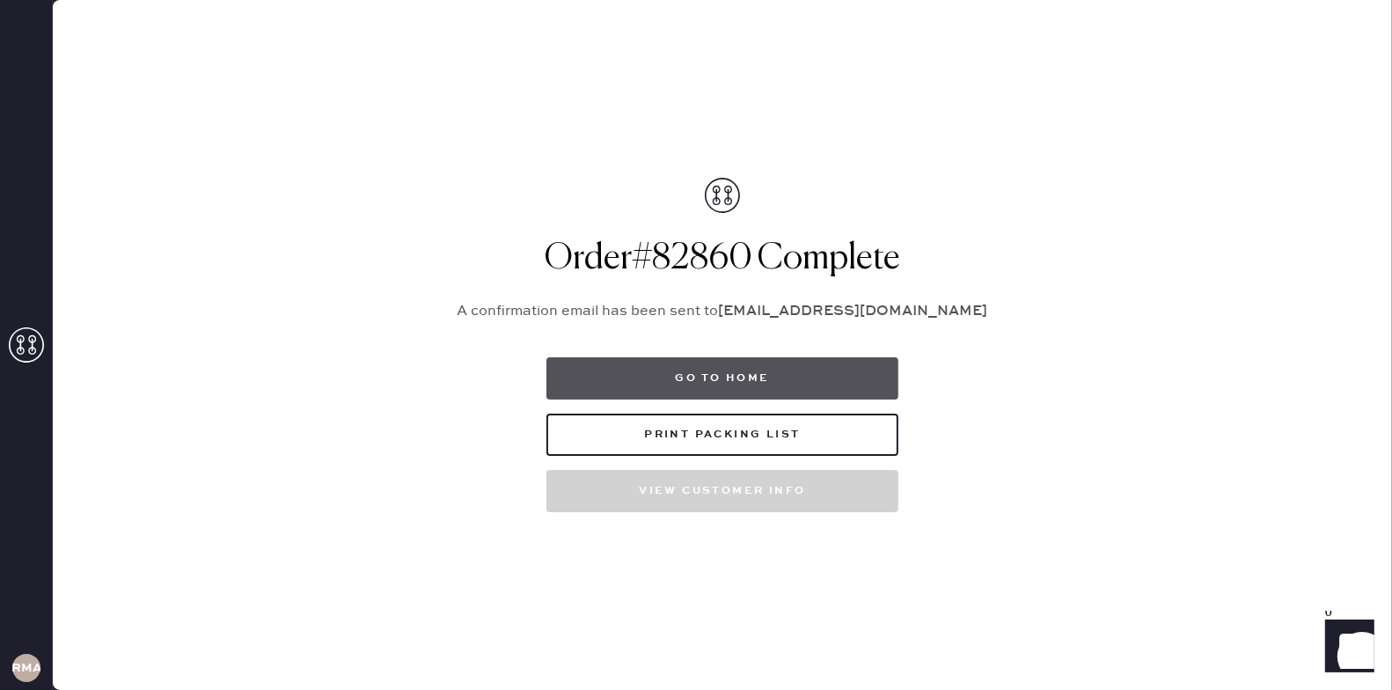
click at [777, 371] on button "Go to home" at bounding box center [723, 378] width 352 height 42
